Goal: Task Accomplishment & Management: Manage account settings

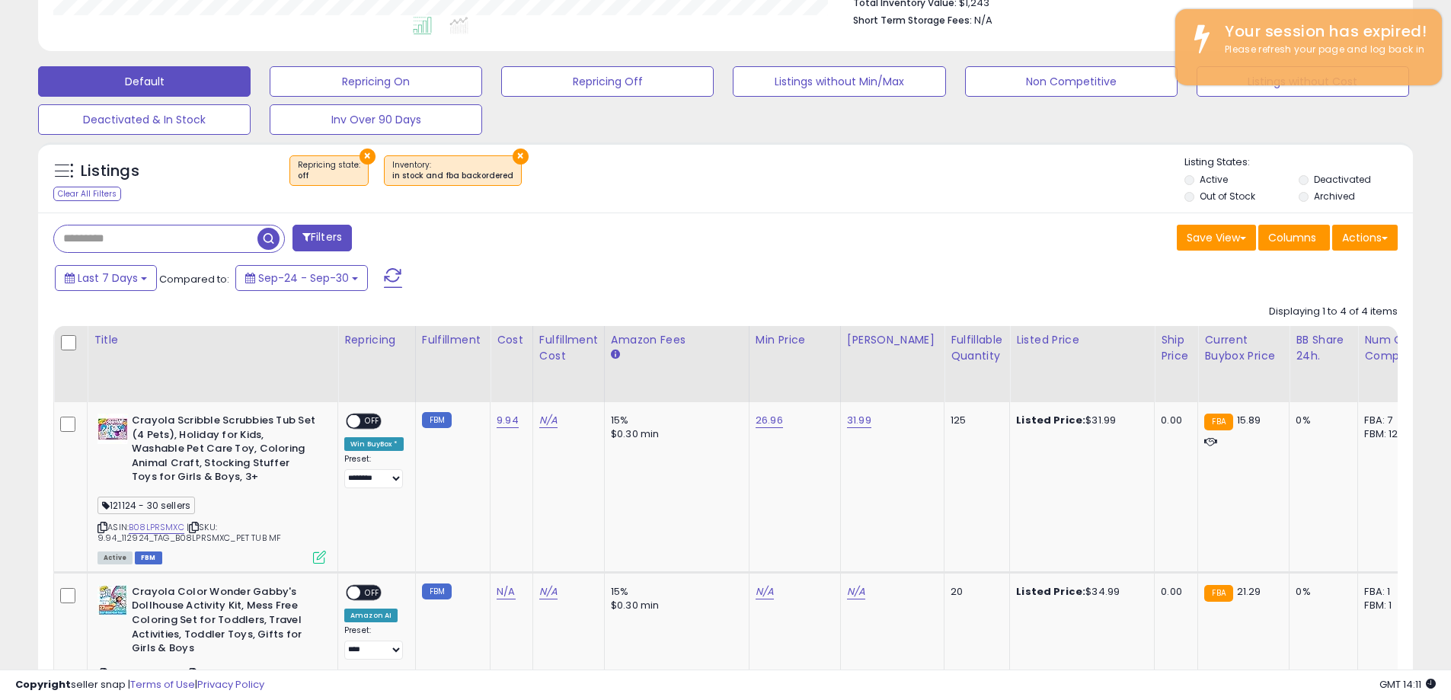
scroll to position [312, 797]
